Goal: Information Seeking & Learning: Learn about a topic

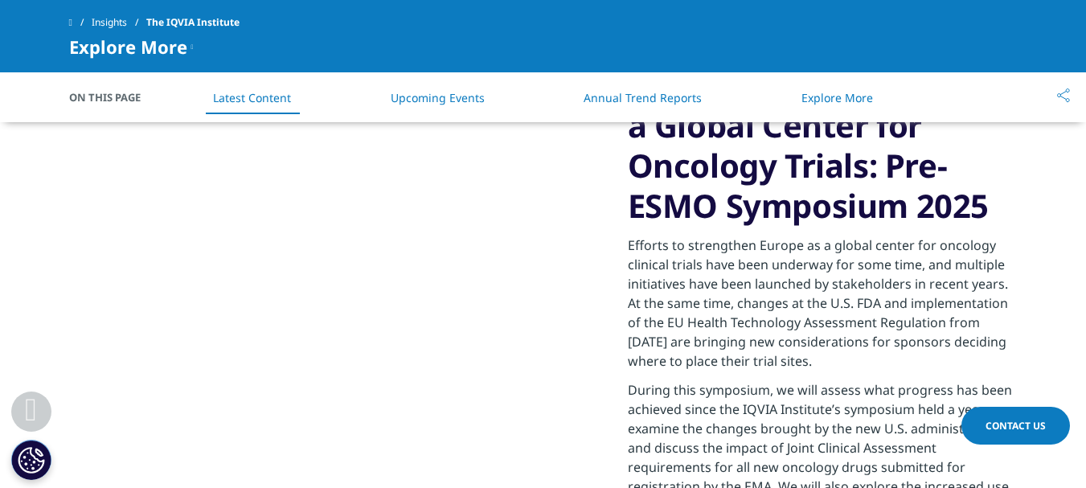
scroll to position [1930, 0]
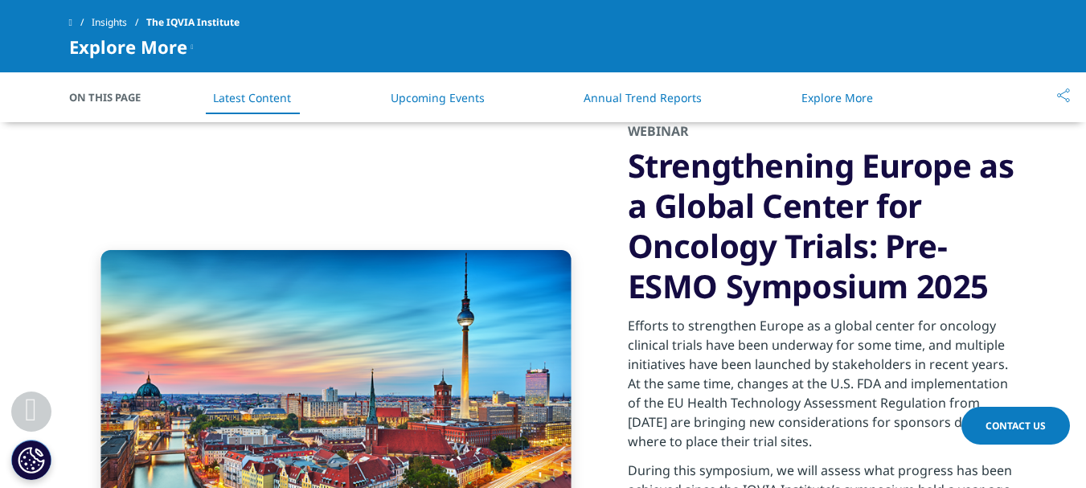
drag, startPoint x: 631, startPoint y: 156, endPoint x: 1007, endPoint y: 274, distance: 393.7
click at [1007, 274] on h3 "Strengthening Europe as a Global Center for Oncology Trials: Pre-ESMO Symposium…" at bounding box center [823, 226] width 390 height 161
copy h3 "Strengthening Europe as a Global Center for Oncology Trials: Pre-ESMO Symposium…"
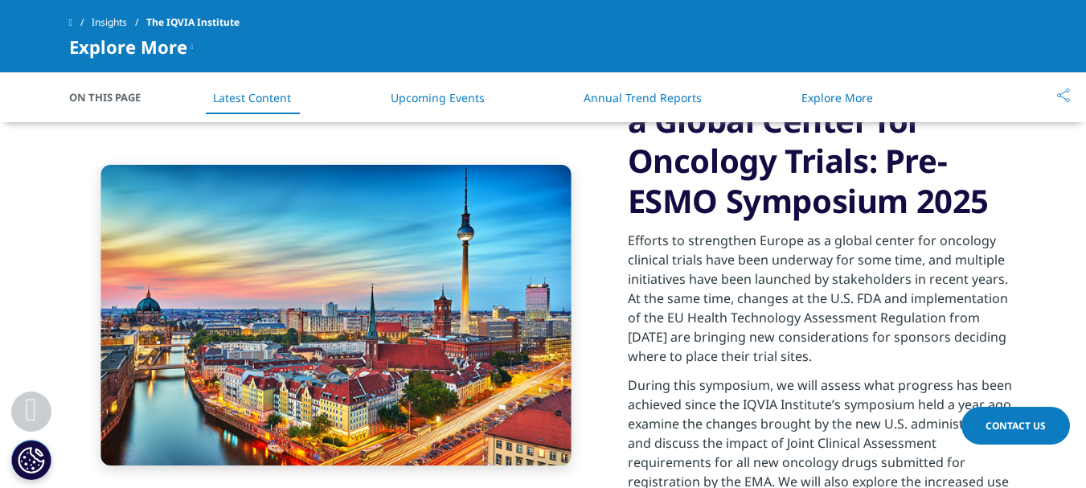
scroll to position [2010, 0]
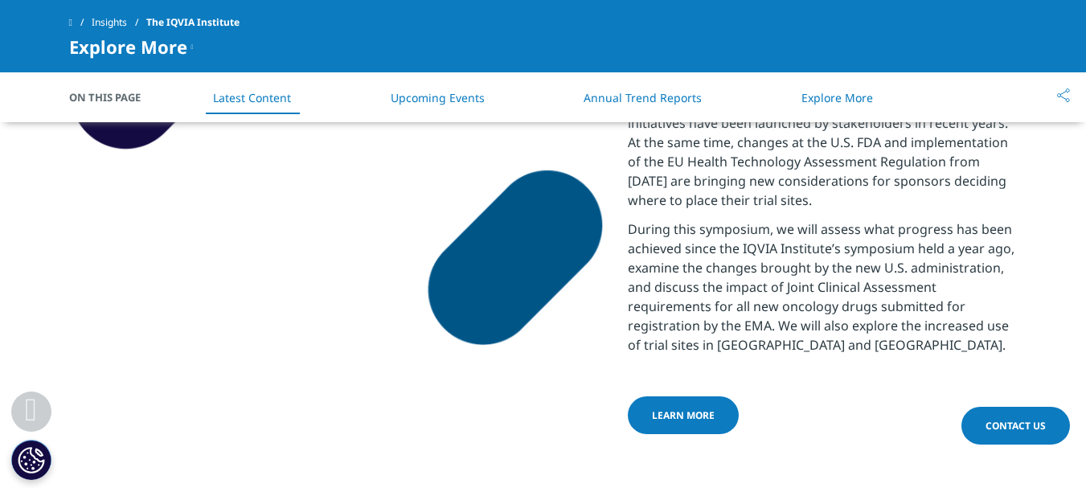
scroll to position [2091, 0]
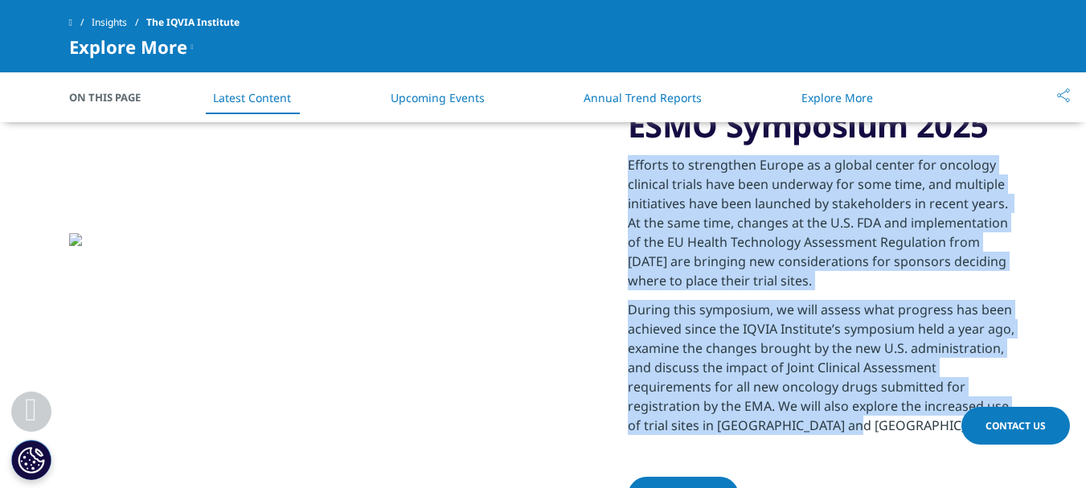
scroll to position [2091, 0]
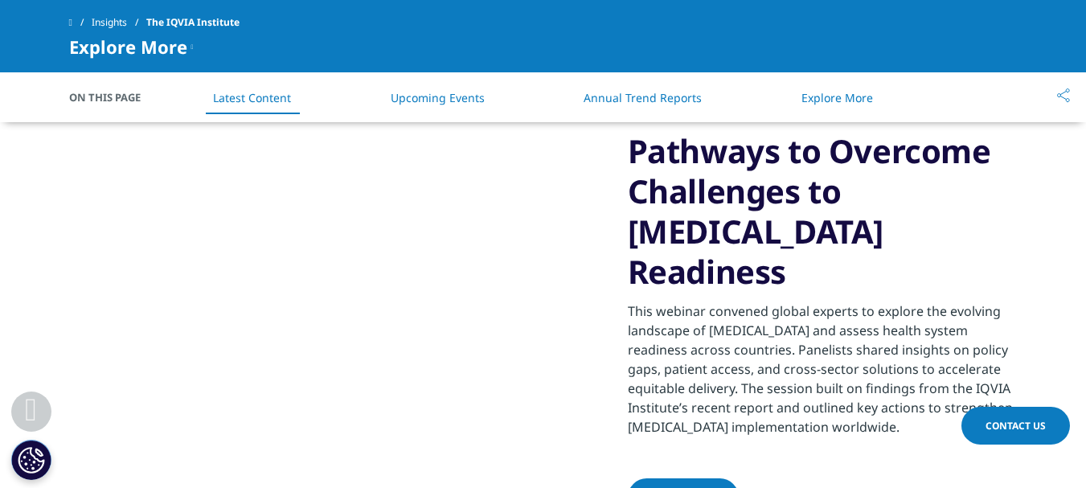
drag, startPoint x: 627, startPoint y: 152, endPoint x: 920, endPoint y: 392, distance: 378.8
click at [920, 392] on div "Insight Brief Pathways to Overcome Challenges to CAR T-cell Therapy Readiness T…" at bounding box center [823, 314] width 390 height 412
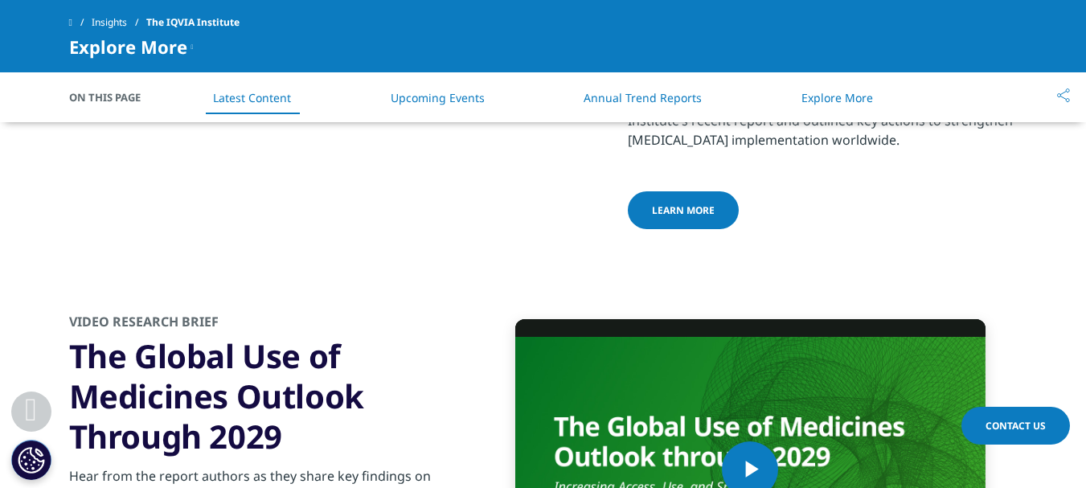
scroll to position [3377, 0]
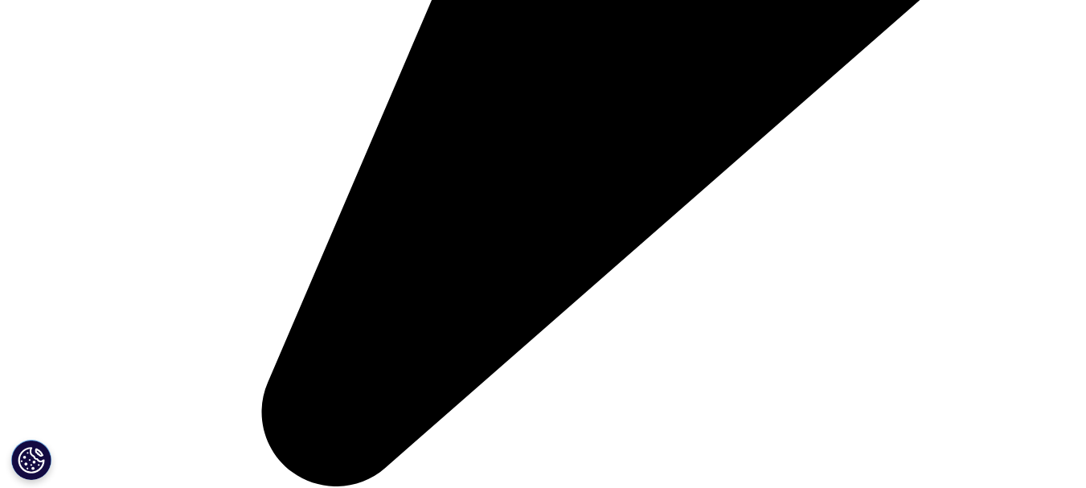
scroll to position [4583, 0]
